Goal: Information Seeking & Learning: Learn about a topic

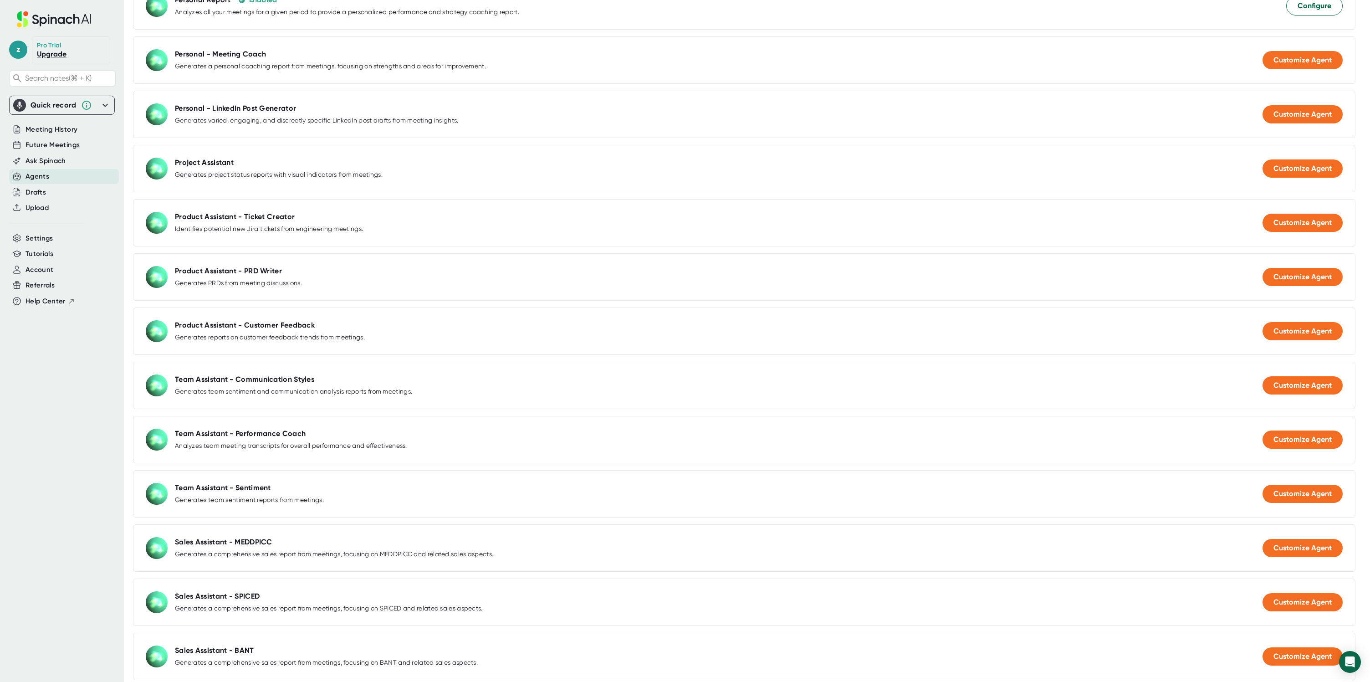
scroll to position [347, 0]
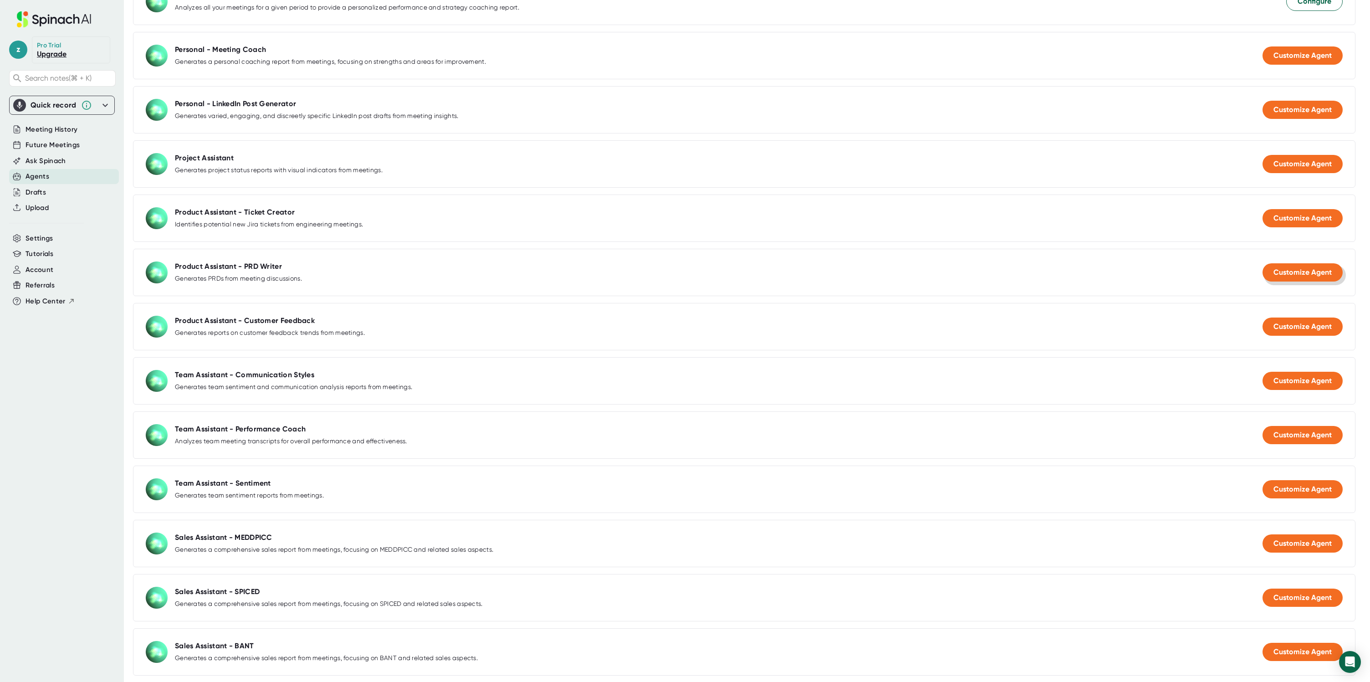
click at [1280, 274] on span "Customize Agent" at bounding box center [1303, 272] width 58 height 9
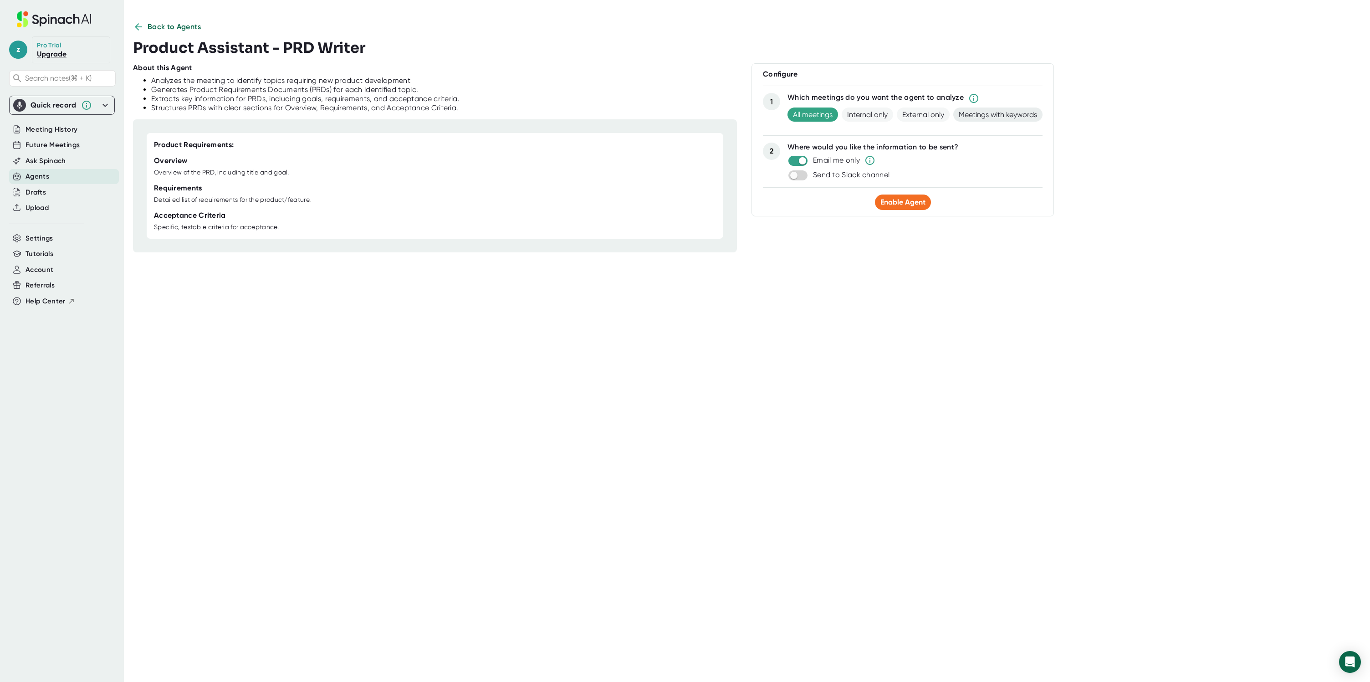
click at [970, 113] on span "Meetings with keywords" at bounding box center [997, 115] width 89 height 14
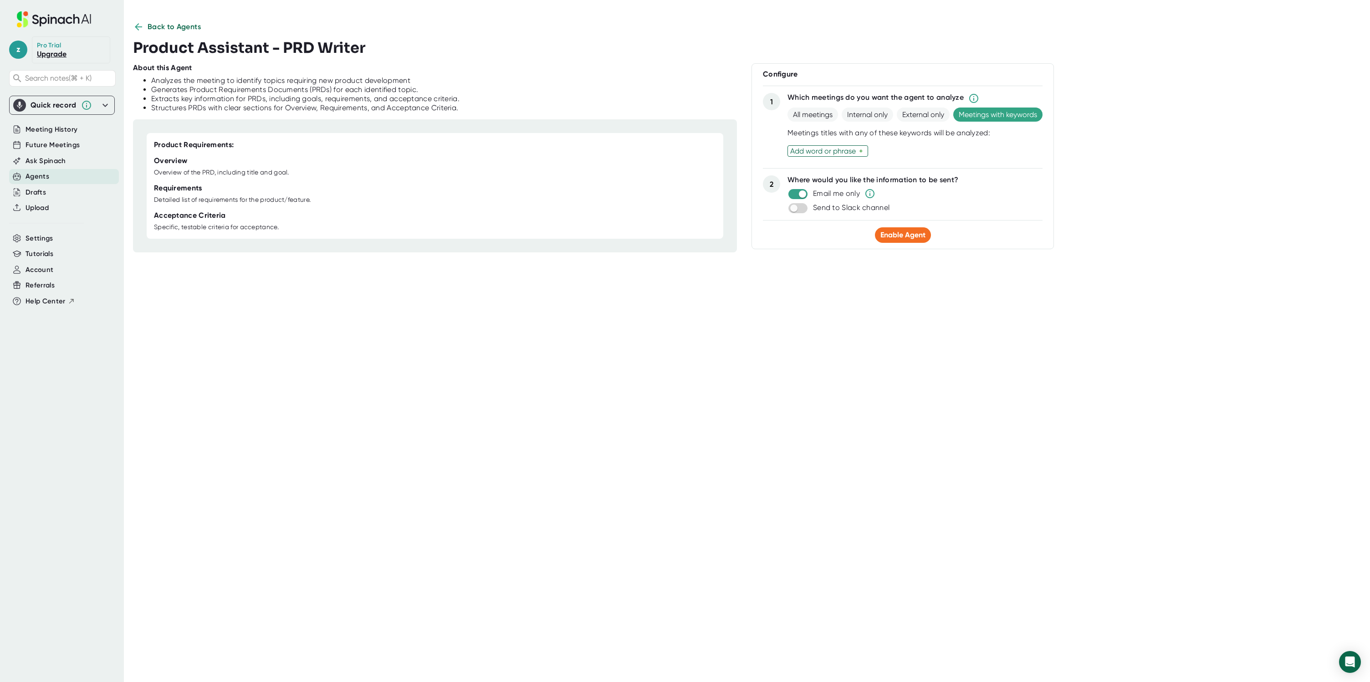
click at [864, 149] on div "+" at bounding box center [862, 151] width 6 height 9
click at [161, 26] on span "Back to Agents" at bounding box center [175, 26] width 54 height 11
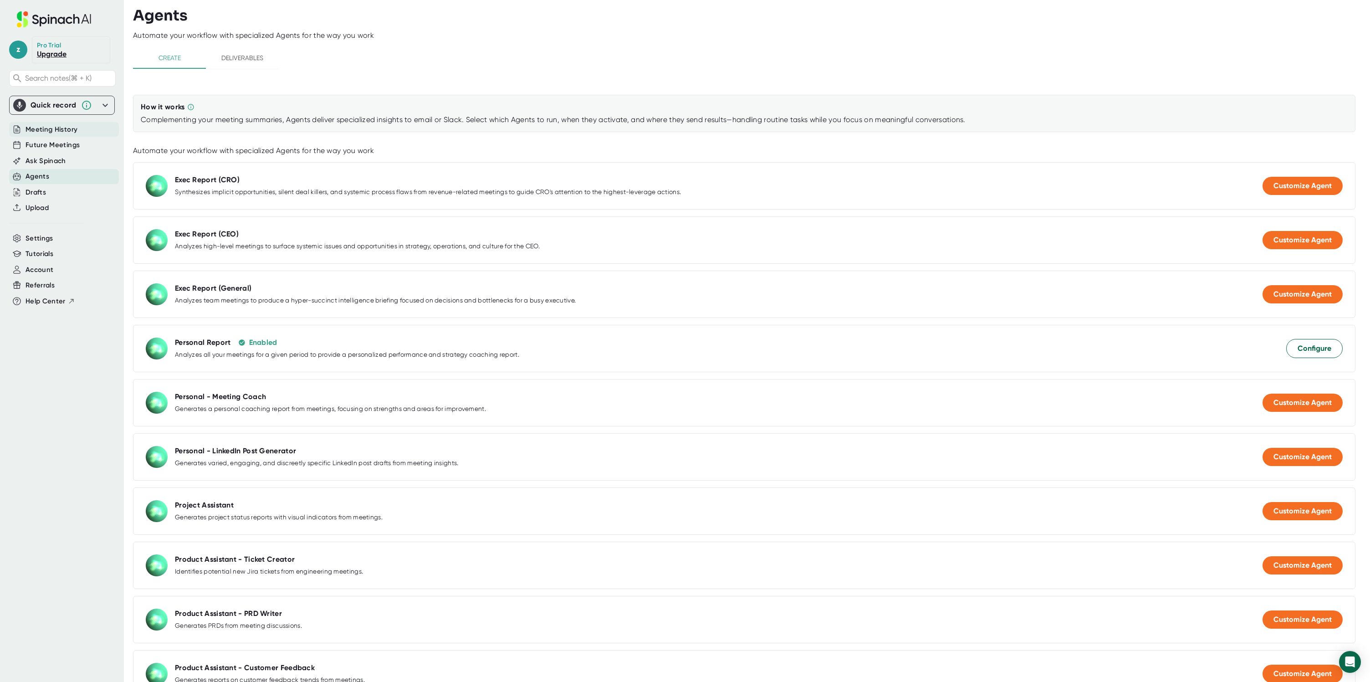
click at [48, 127] on span "Meeting History" at bounding box center [52, 129] width 52 height 10
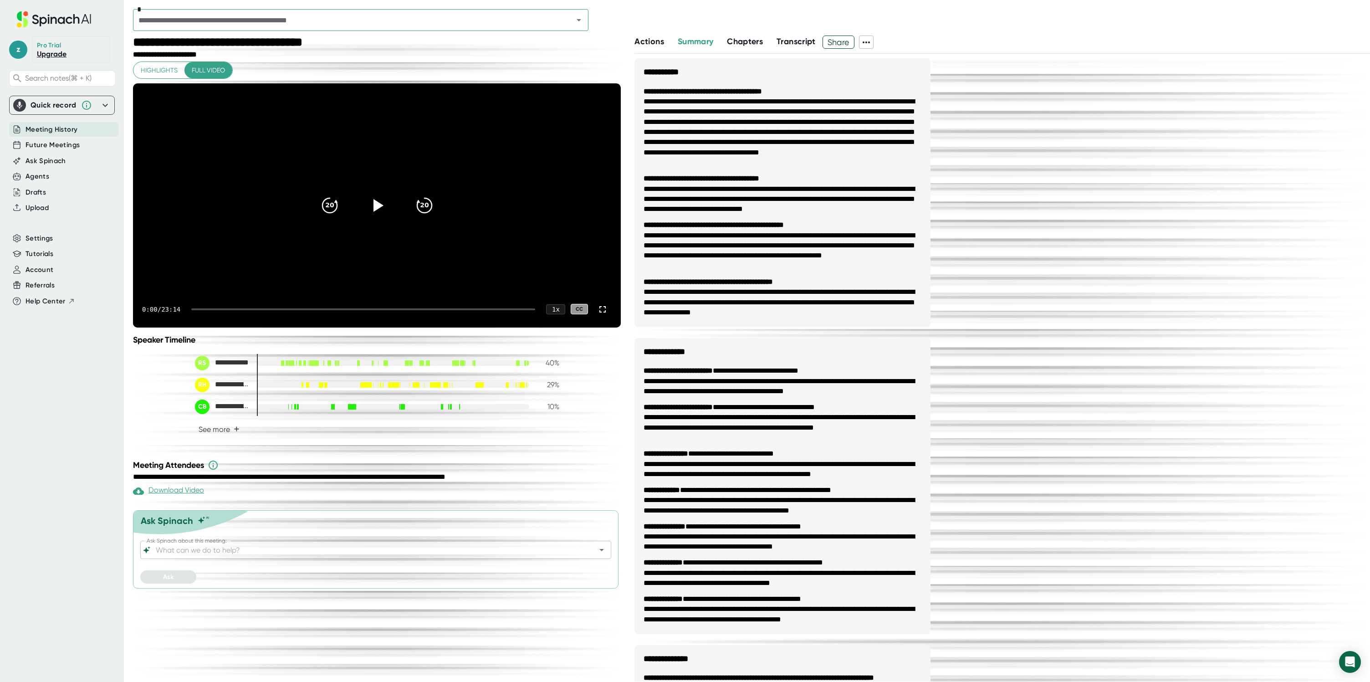
click at [547, 16] on input "text" at bounding box center [347, 20] width 423 height 13
